Goal: Task Accomplishment & Management: Use online tool/utility

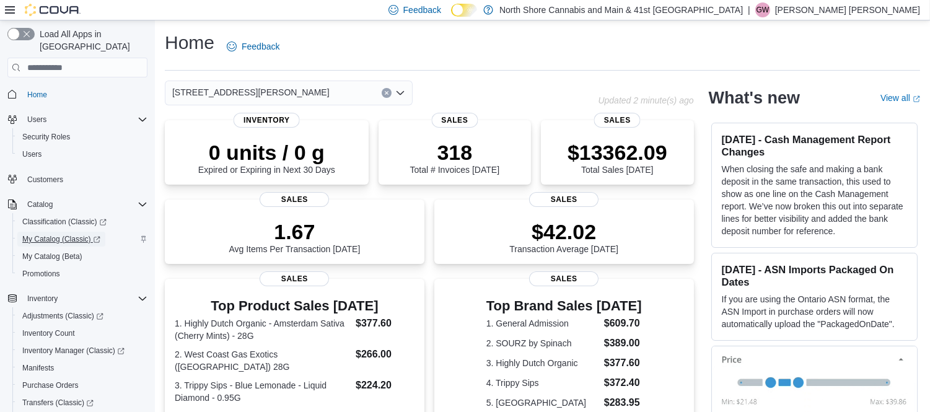
click at [48, 234] on span "My Catalog (Classic)" at bounding box center [61, 239] width 78 height 10
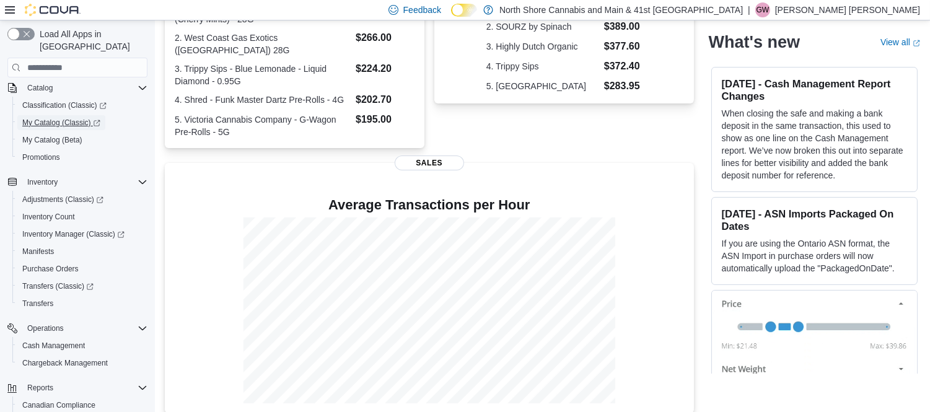
scroll to position [190, 0]
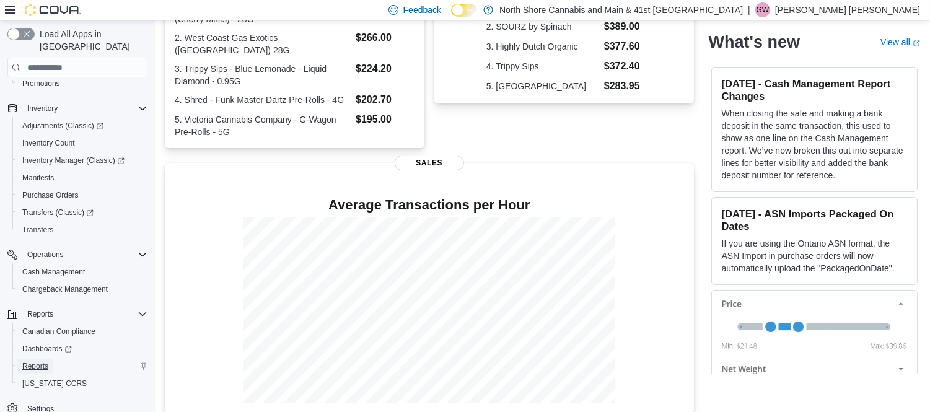
click at [39, 361] on span "Reports" at bounding box center [35, 366] width 26 height 10
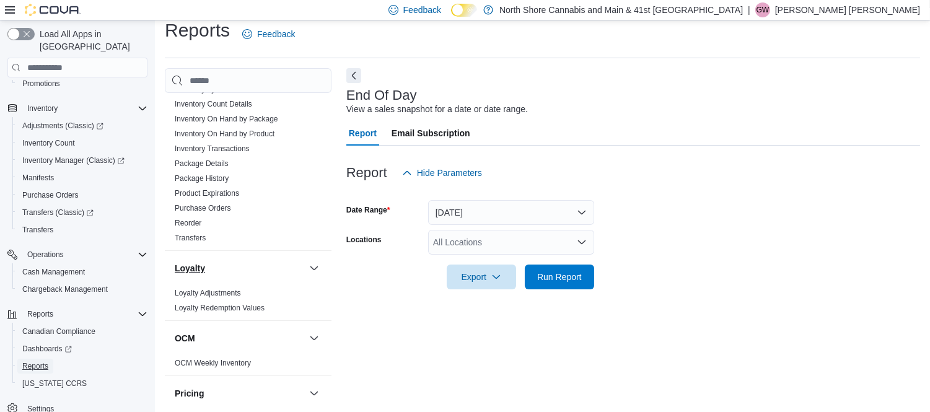
scroll to position [481, 0]
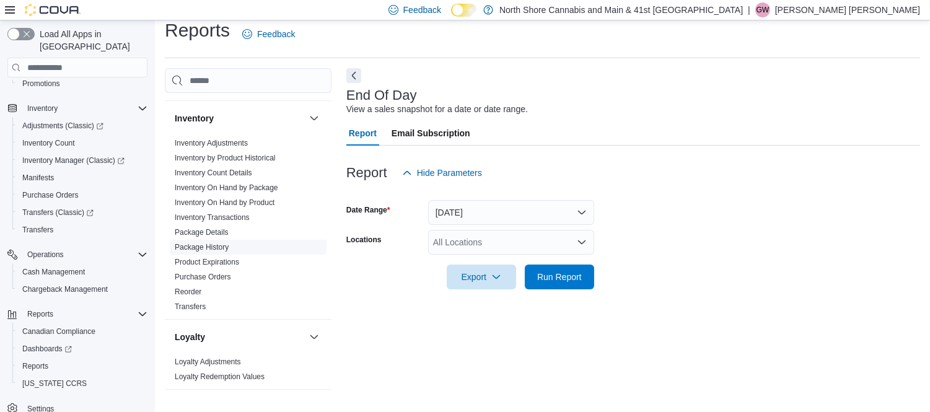
click at [209, 243] on link "Package History" at bounding box center [202, 247] width 54 height 9
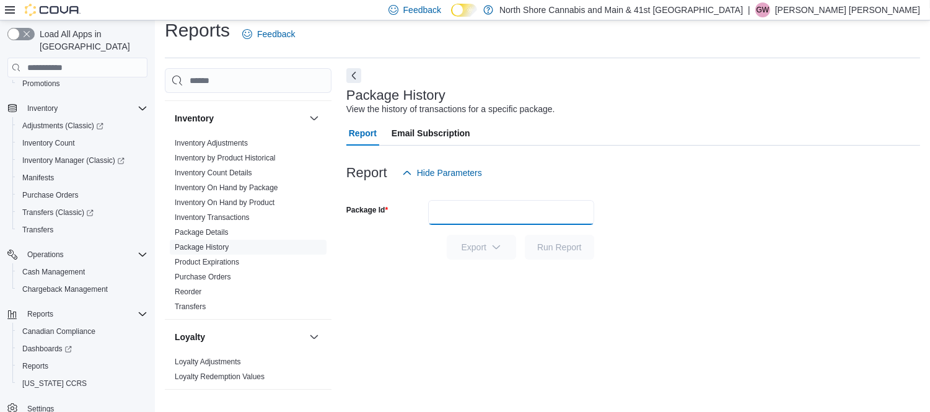
click at [506, 209] on input "Package Id" at bounding box center [511, 212] width 166 height 25
paste input "****"
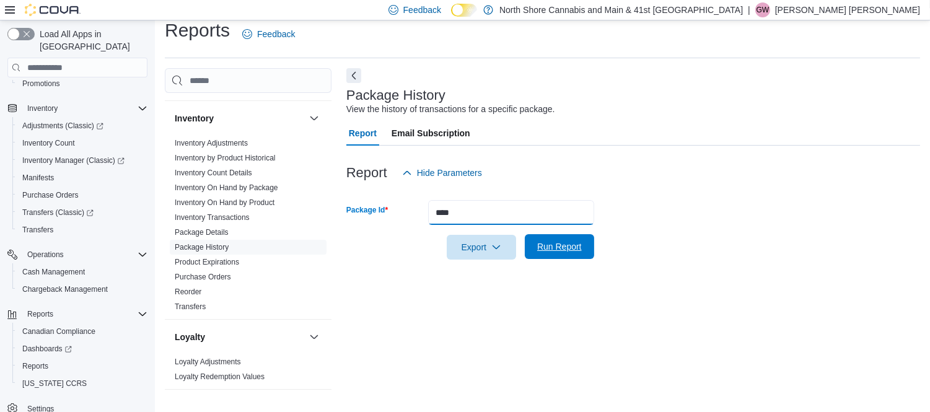
type input "****"
click at [572, 250] on span "Run Report" at bounding box center [559, 246] width 45 height 12
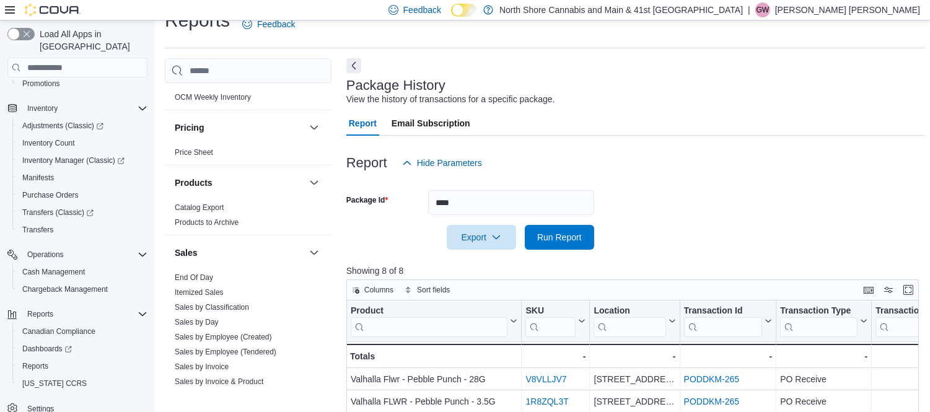
scroll to position [894, 0]
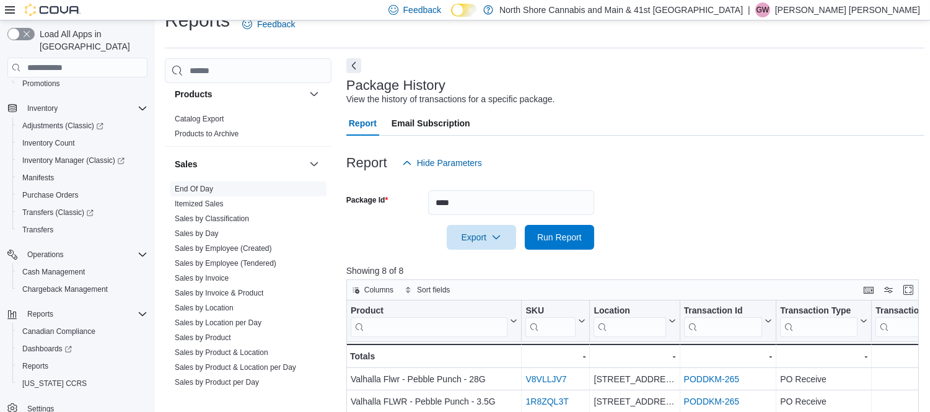
click at [199, 185] on link "End Of Day" at bounding box center [194, 189] width 38 height 9
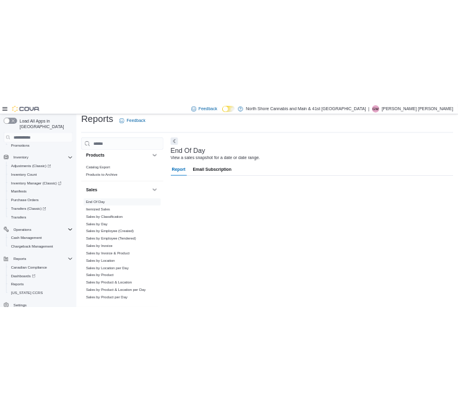
scroll to position [12, 0]
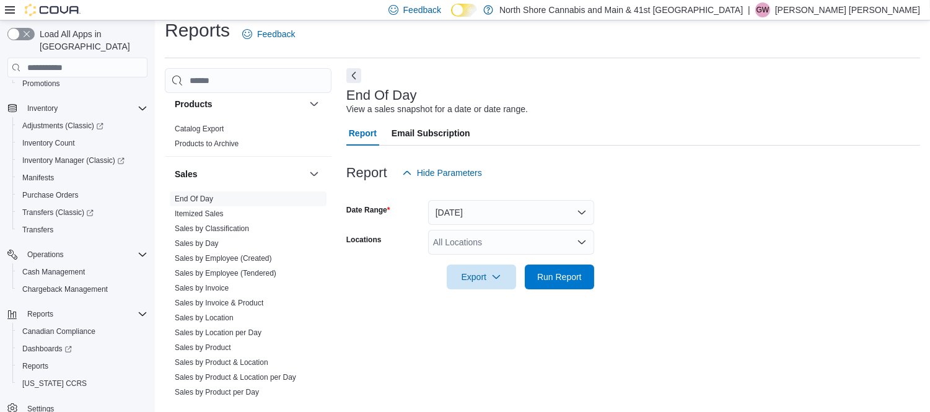
click at [554, 246] on div "All Locations" at bounding box center [511, 242] width 166 height 25
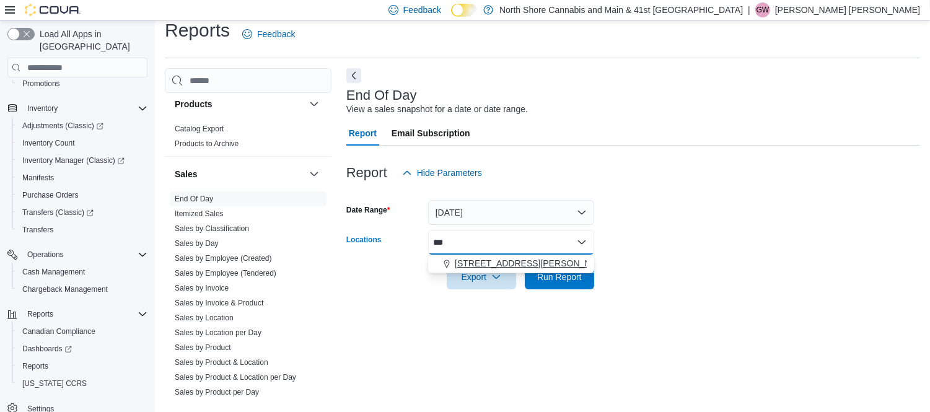
type input "***"
click at [552, 267] on div "[STREET_ADDRESS][PERSON_NAME]" at bounding box center [510, 263] width 151 height 12
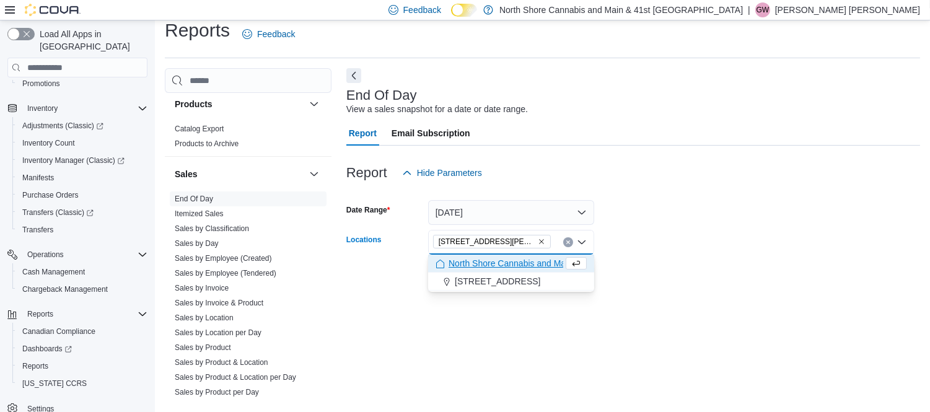
click at [692, 227] on form "Date Range [DATE] Locations [STREET_ADDRESS][PERSON_NAME] Selected. [STREET_ADD…" at bounding box center [632, 237] width 573 height 104
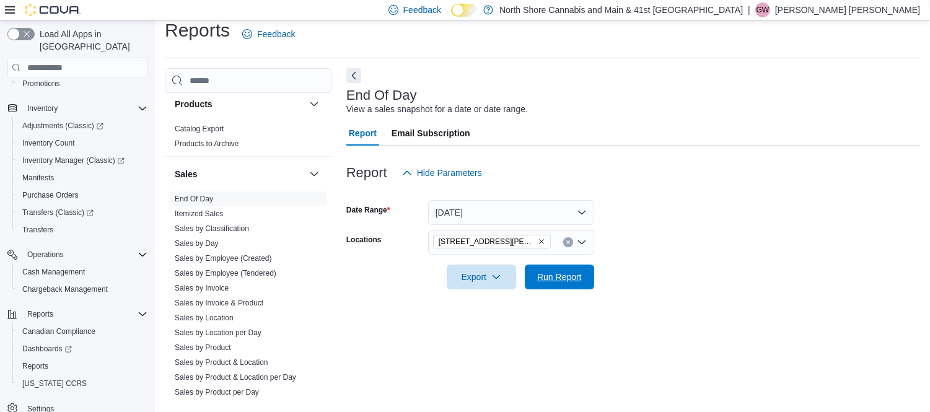
click at [583, 280] on span "Run Report" at bounding box center [559, 276] width 54 height 25
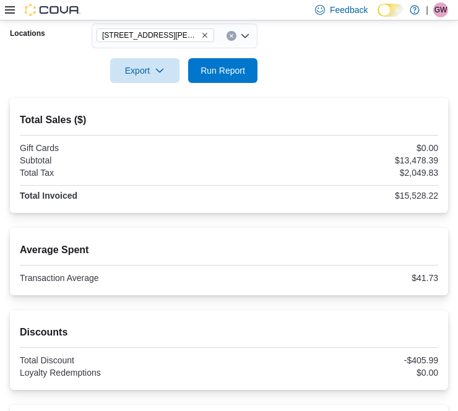
scroll to position [150, 0]
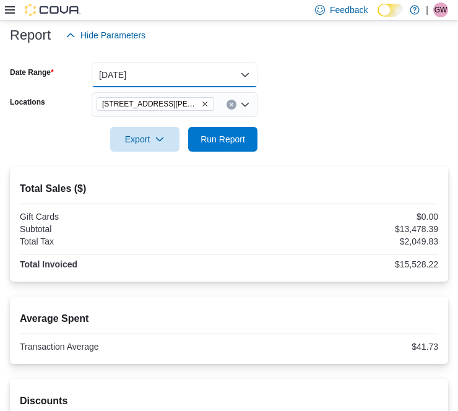
click at [175, 77] on button "[DATE]" at bounding box center [175, 75] width 166 height 25
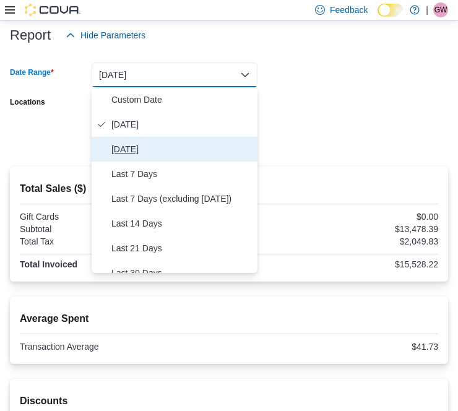
click at [144, 150] on span "[DATE]" at bounding box center [181, 149] width 141 height 15
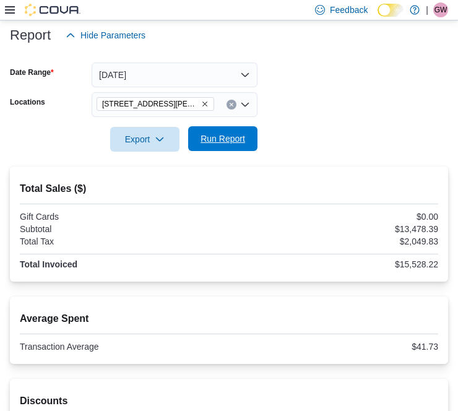
click at [230, 139] on span "Run Report" at bounding box center [223, 139] width 45 height 12
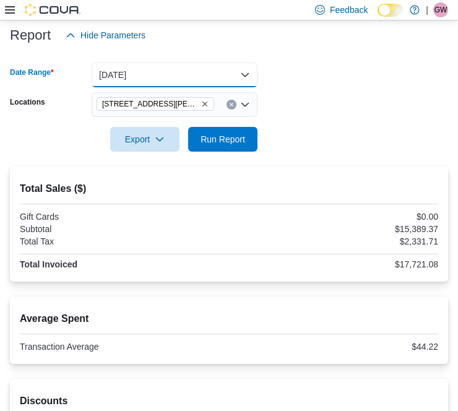
click at [147, 78] on button "[DATE]" at bounding box center [175, 75] width 166 height 25
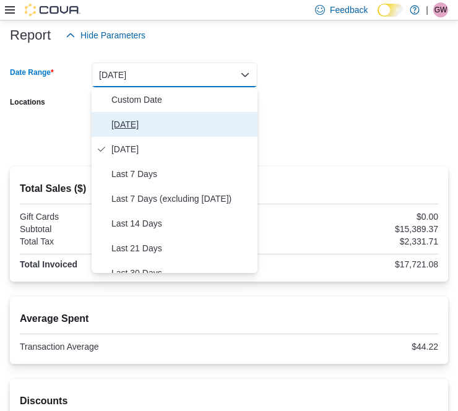
click at [147, 117] on span "[DATE]" at bounding box center [181, 124] width 141 height 15
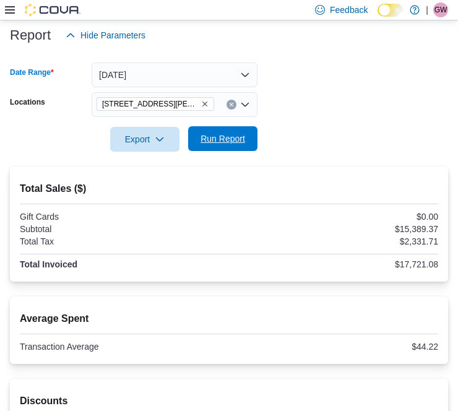
click at [229, 146] on span "Run Report" at bounding box center [223, 138] width 54 height 25
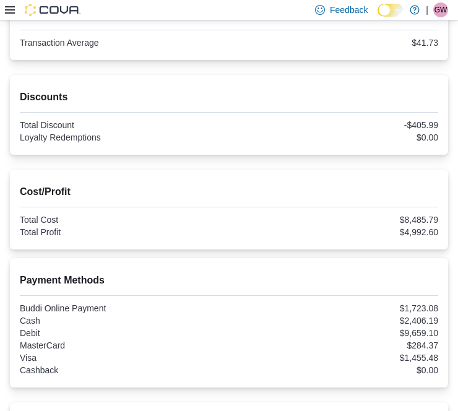
scroll to position [376, 0]
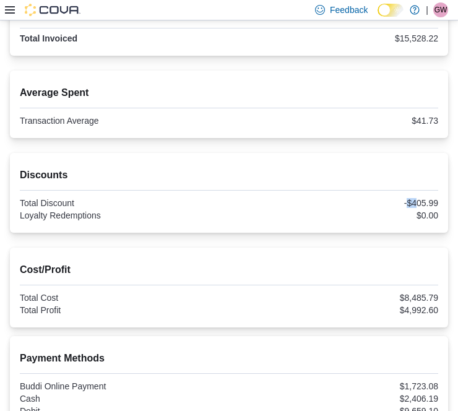
drag, startPoint x: 417, startPoint y: 202, endPoint x: 429, endPoint y: 205, distance: 12.8
click at [429, 205] on div "-$405.99" at bounding box center [335, 203] width 207 height 10
click at [414, 202] on div "-$405.99" at bounding box center [335, 203] width 207 height 10
drag, startPoint x: 413, startPoint y: 202, endPoint x: 448, endPoint y: 204, distance: 34.7
click at [438, 205] on div "-$405.99" at bounding box center [335, 203] width 207 height 10
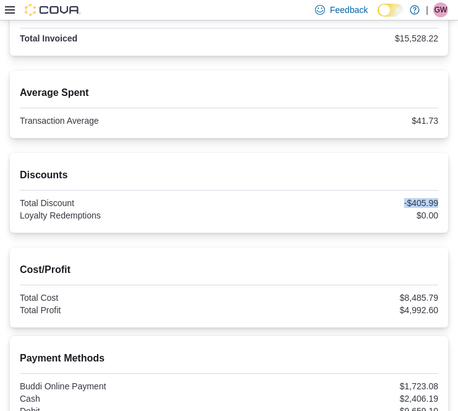
copy div "-$405.99"
click at [438, 216] on div "$0.00" at bounding box center [335, 216] width 207 height 10
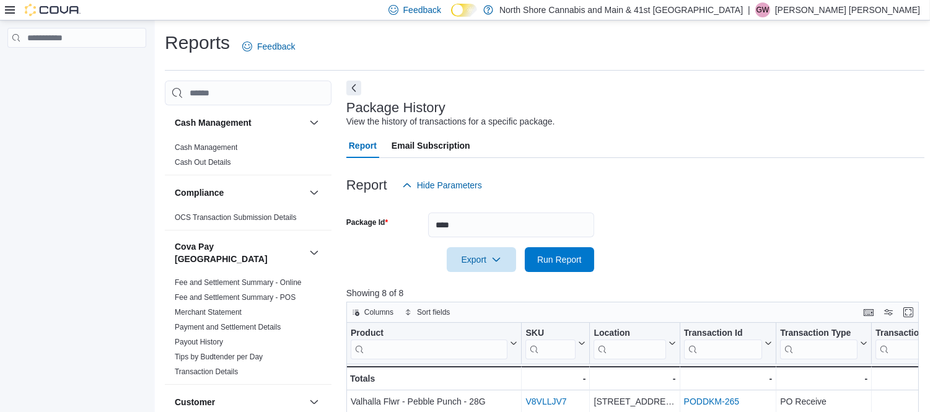
scroll to position [12, 0]
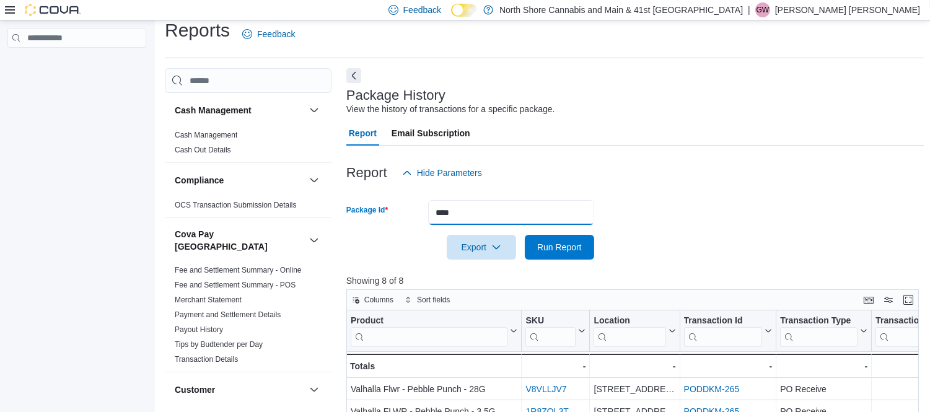
drag, startPoint x: 465, startPoint y: 204, endPoint x: 406, endPoint y: 220, distance: 61.0
click at [406, 220] on div "Package Id ****" at bounding box center [470, 212] width 248 height 25
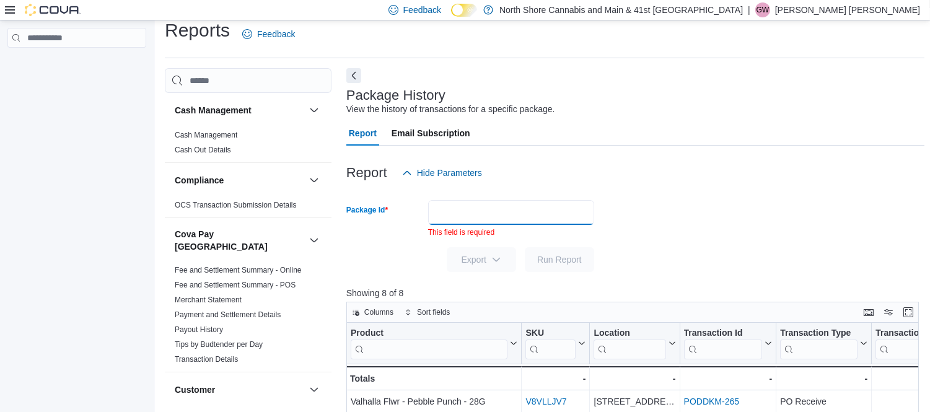
paste input "****"
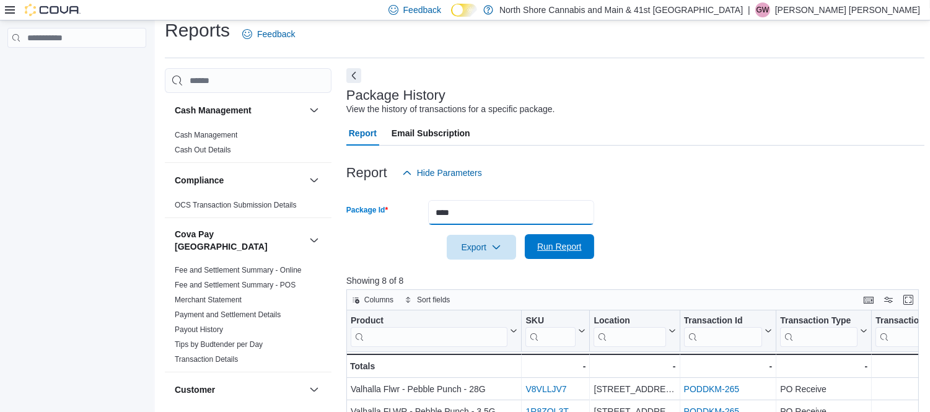
type input "****"
click at [559, 251] on span "Run Report" at bounding box center [559, 246] width 45 height 12
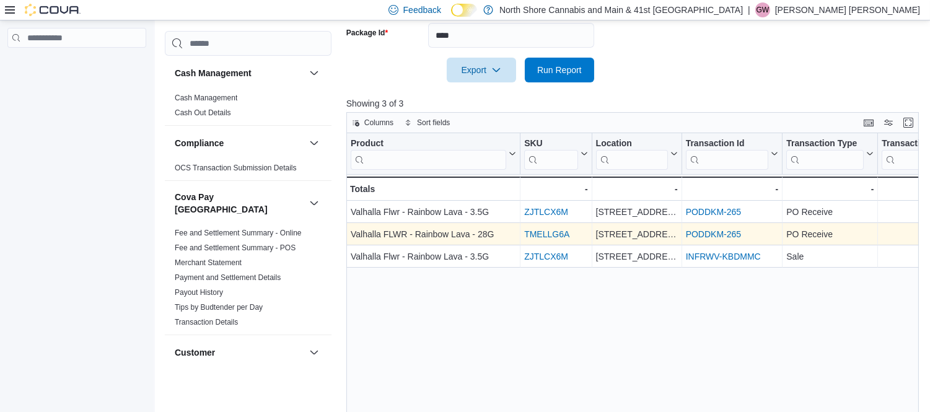
scroll to position [229, 0]
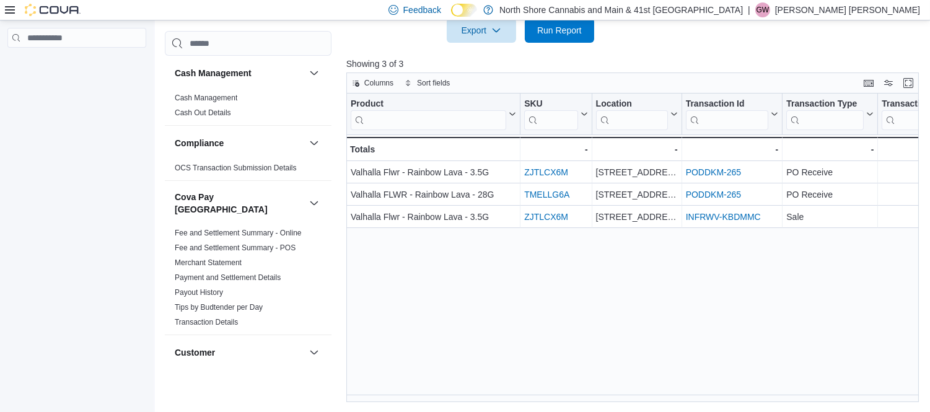
drag, startPoint x: 494, startPoint y: 394, endPoint x: 560, endPoint y: 397, distance: 66.3
click at [560, 397] on div "Product Click to view column header actions SKU Click to view column header act…" at bounding box center [635, 248] width 578 height 308
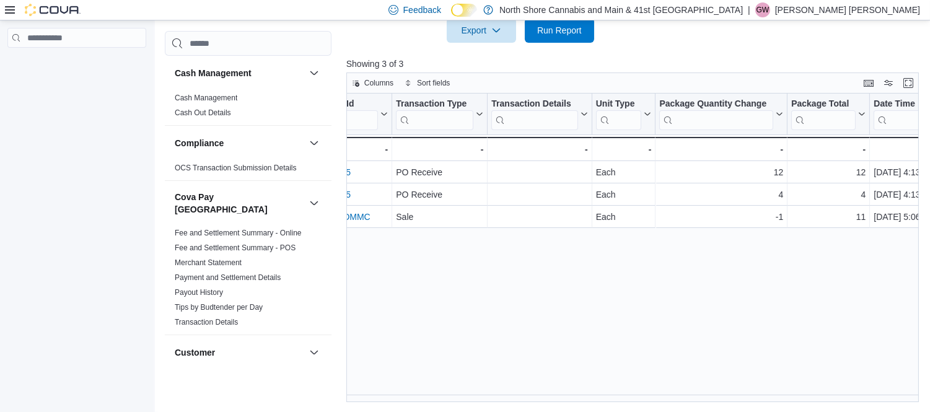
scroll to position [0, 0]
